Goal: Transaction & Acquisition: Purchase product/service

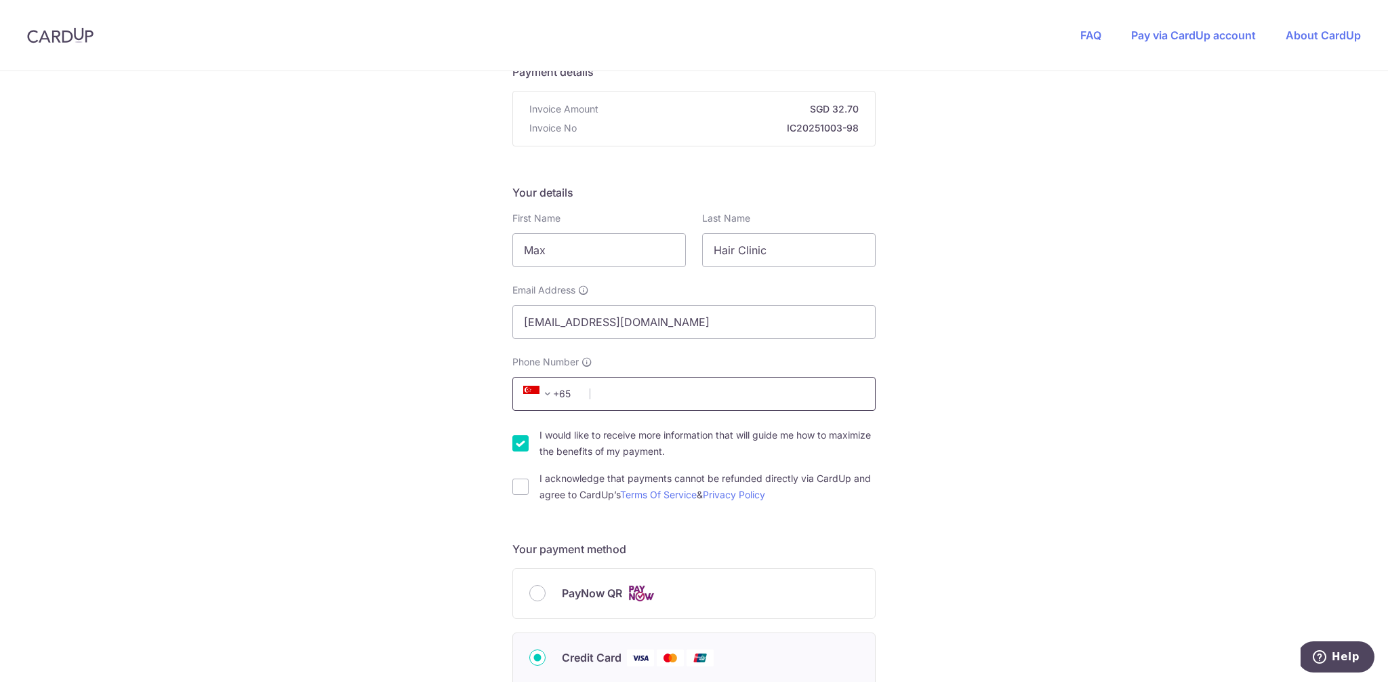
click at [618, 396] on input "Phone Number" at bounding box center [693, 394] width 363 height 34
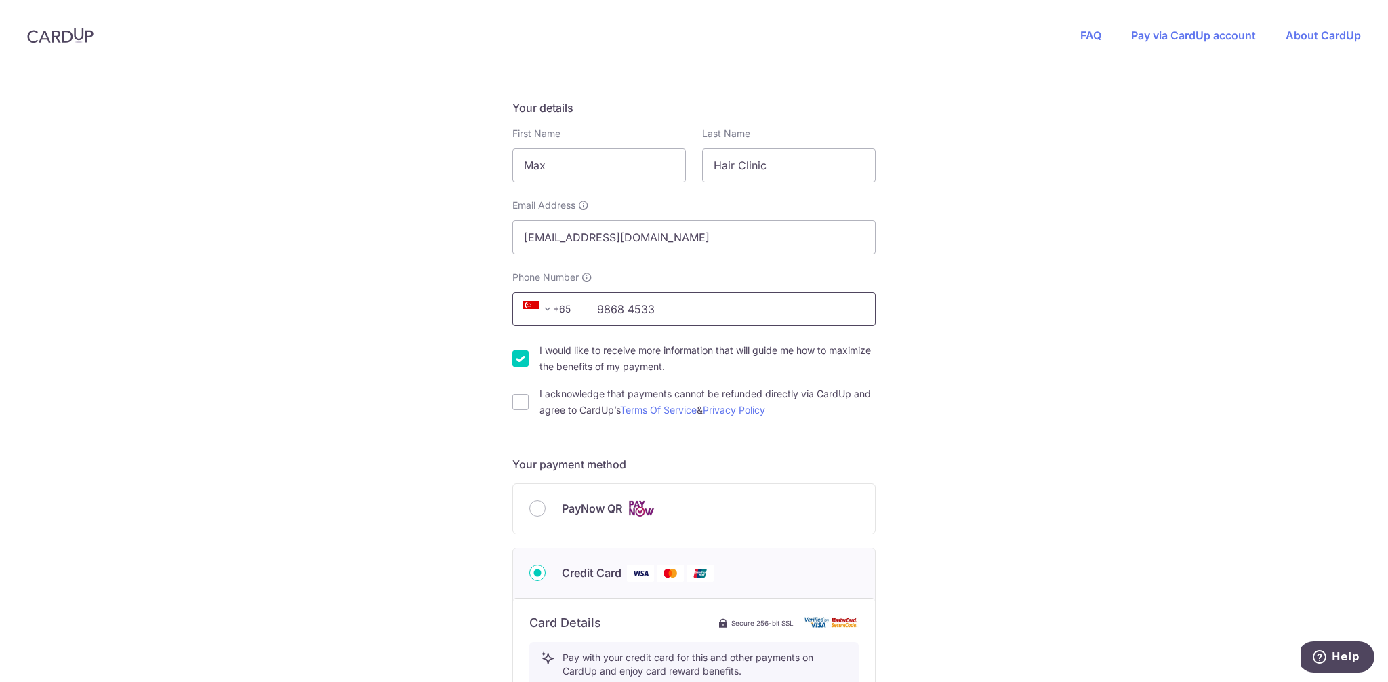
scroll to position [206, 0]
type input "9868 4533"
click at [520, 395] on input "I acknowledge that payments cannot be refunded directly via CardUp and agree to…" at bounding box center [520, 399] width 16 height 16
checkbox input "true"
click at [512, 348] on input "I would like to receive more information that will guide me how to maximize the…" at bounding box center [520, 356] width 16 height 16
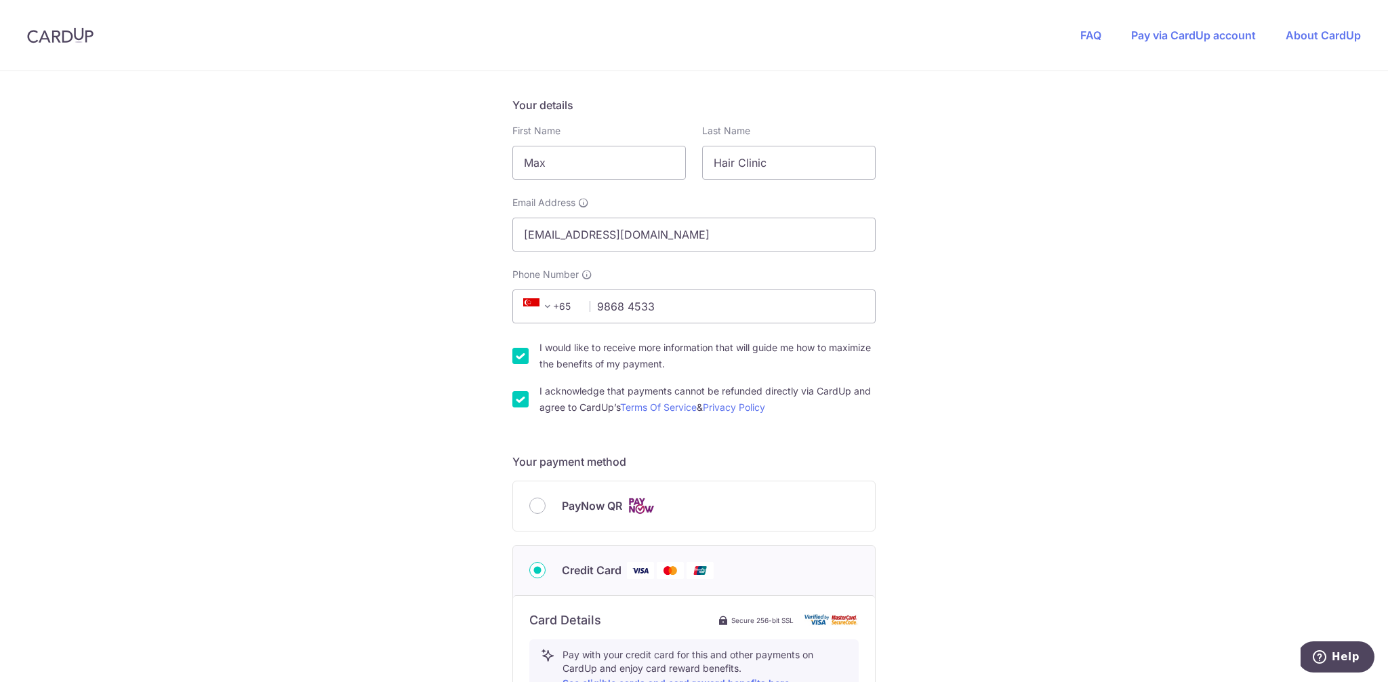
checkbox input "false"
click at [531, 505] on input "PayNow QR" at bounding box center [537, 505] width 16 height 16
radio input "true"
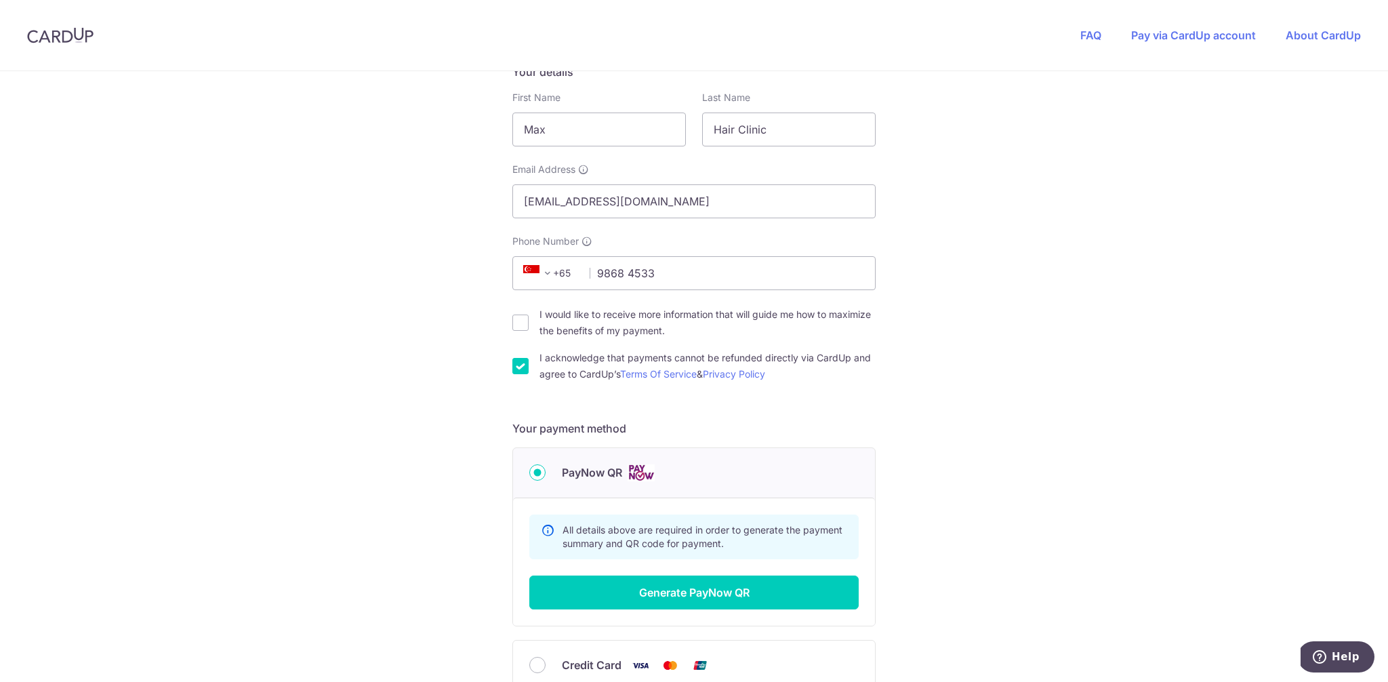
scroll to position [308, 0]
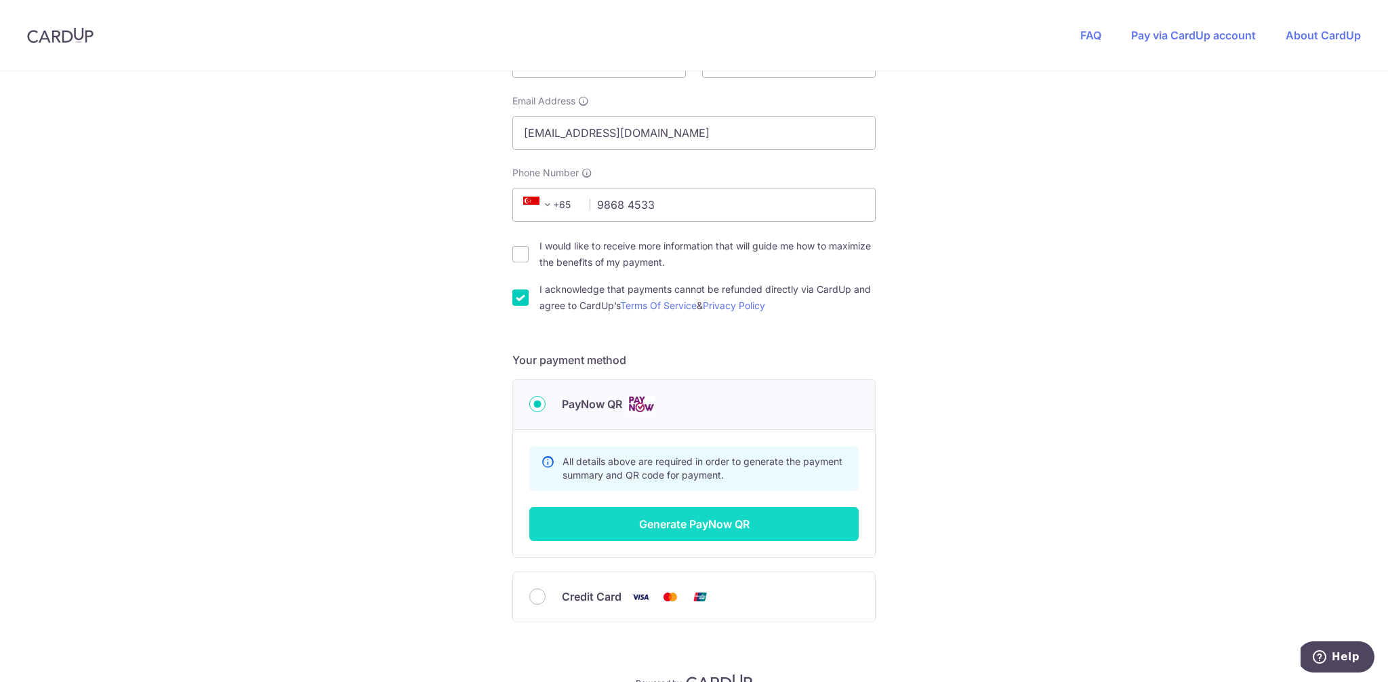
click at [741, 522] on button "Generate PayNow QR" at bounding box center [693, 524] width 329 height 34
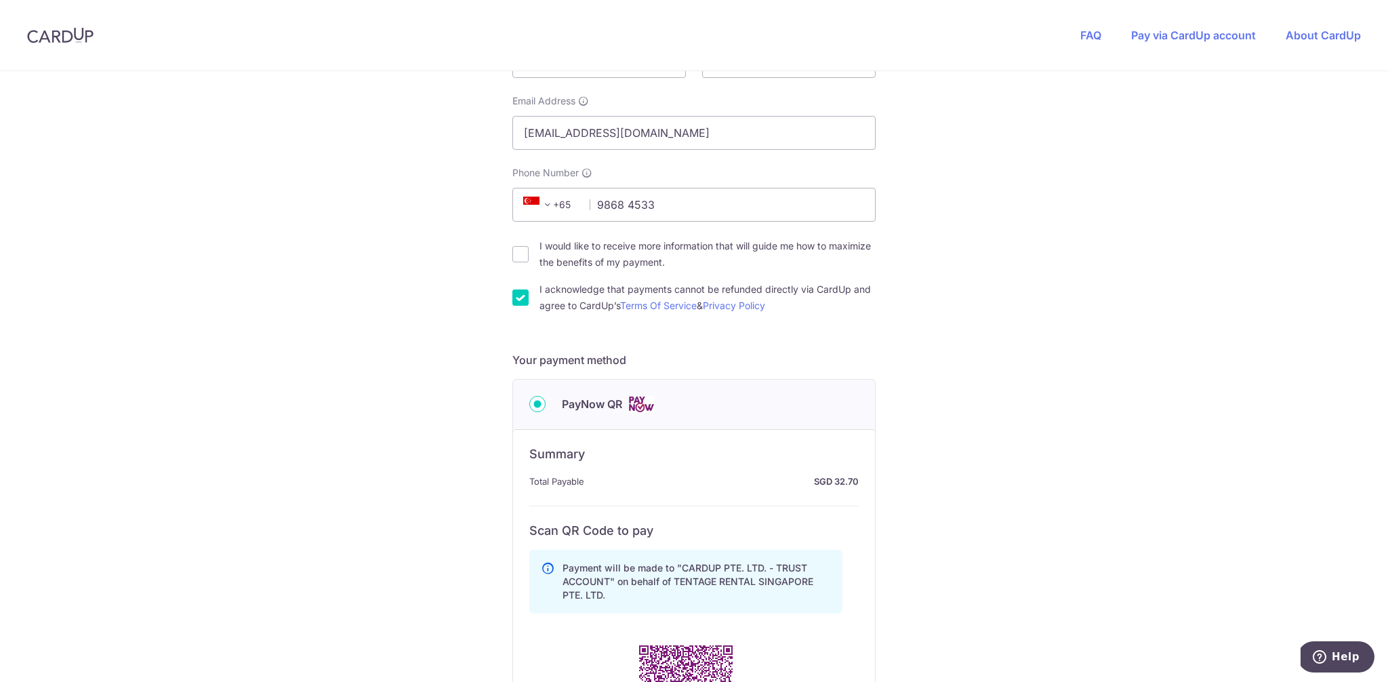
scroll to position [535, 0]
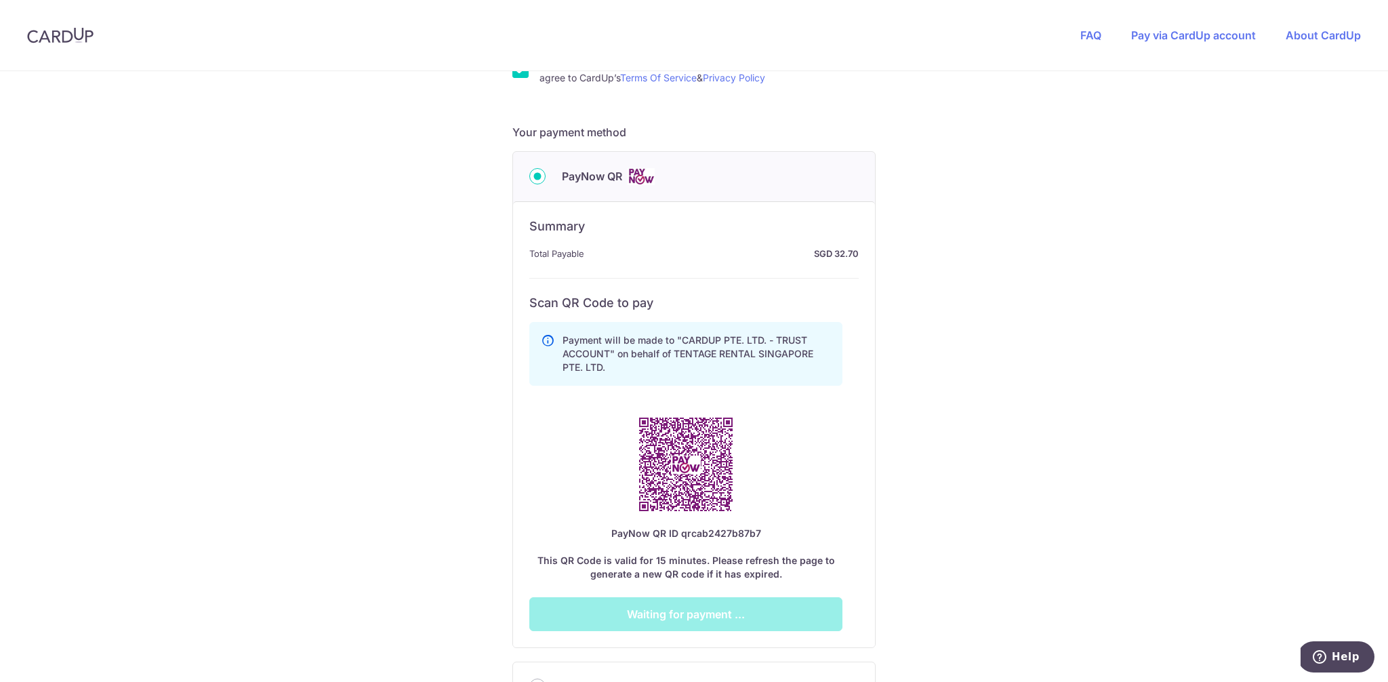
click at [371, 188] on div "You are paying TENTAGE RENTAL SINGAPORE PTE. LTD. TENTAGE RENTAL SINGAPORE PTE.…" at bounding box center [694, 190] width 1388 height 1308
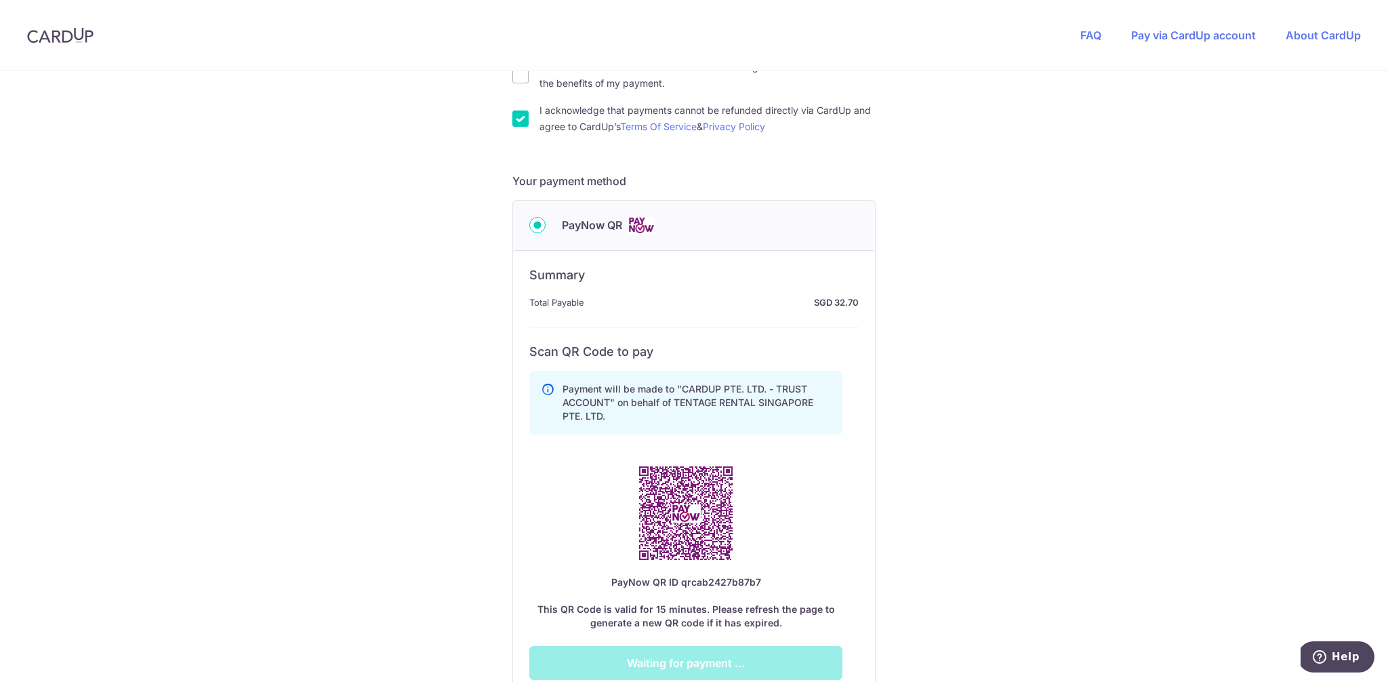
scroll to position [497, 0]
